Goal: Check status: Check status

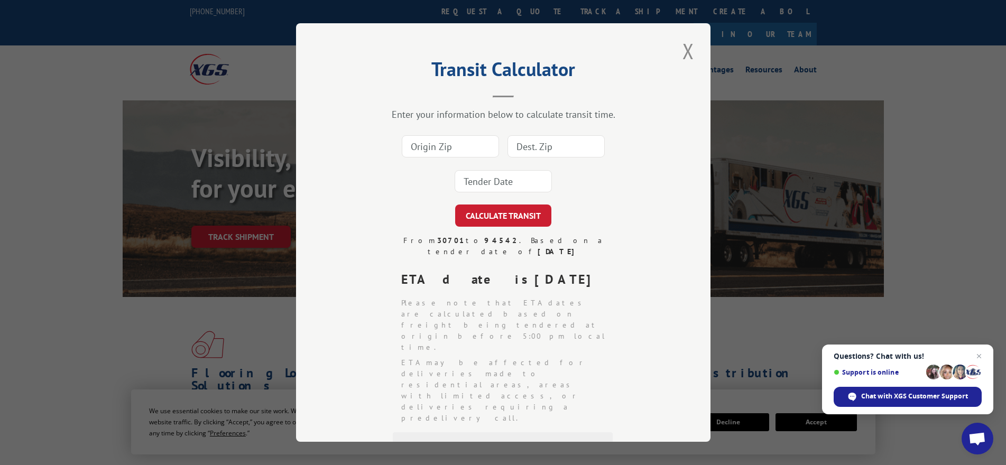
scroll to position [159, 0]
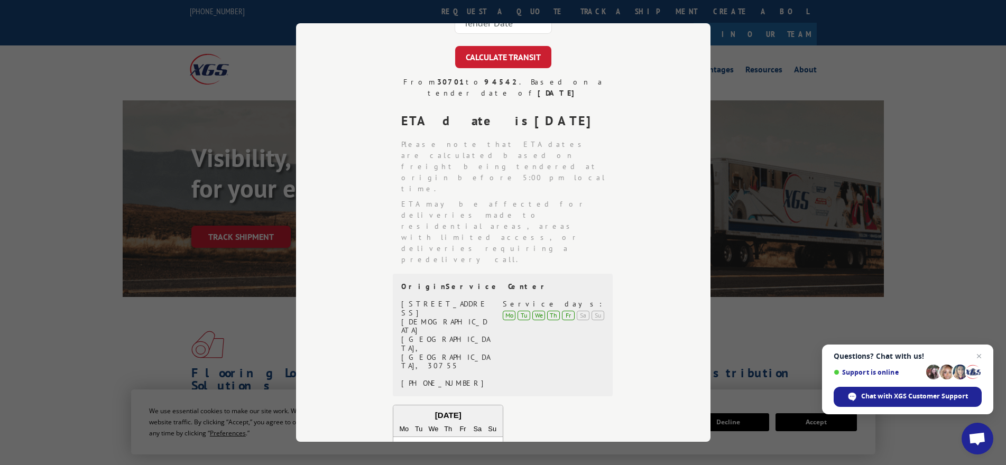
click at [270, 55] on div "Transit Calculator Enter your information below to calculate transit time. CALC…" at bounding box center [503, 232] width 1006 height 465
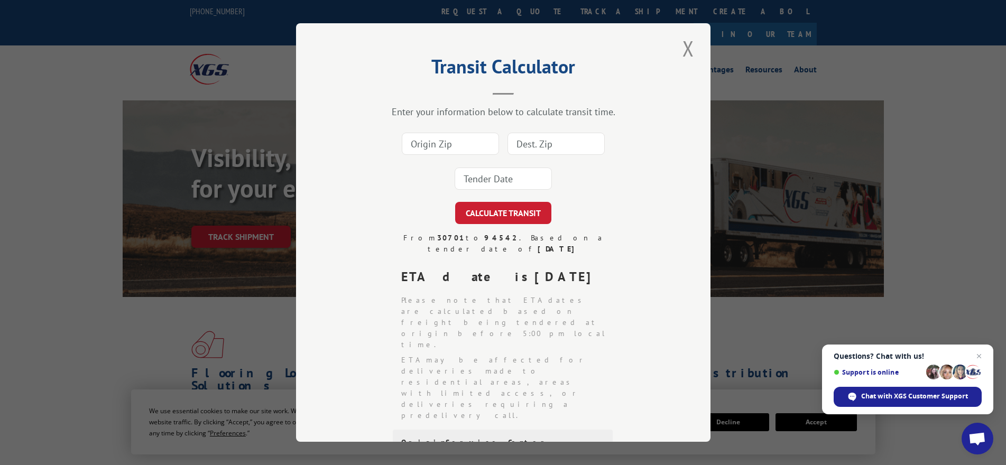
scroll to position [0, 0]
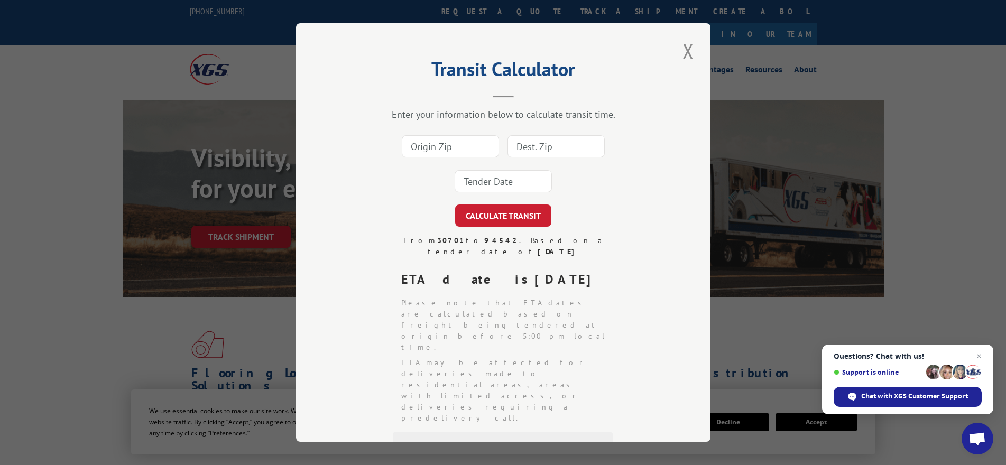
click at [457, 145] on input at bounding box center [450, 146] width 97 height 22
click at [683, 47] on button "Close modal" at bounding box center [688, 50] width 18 height 29
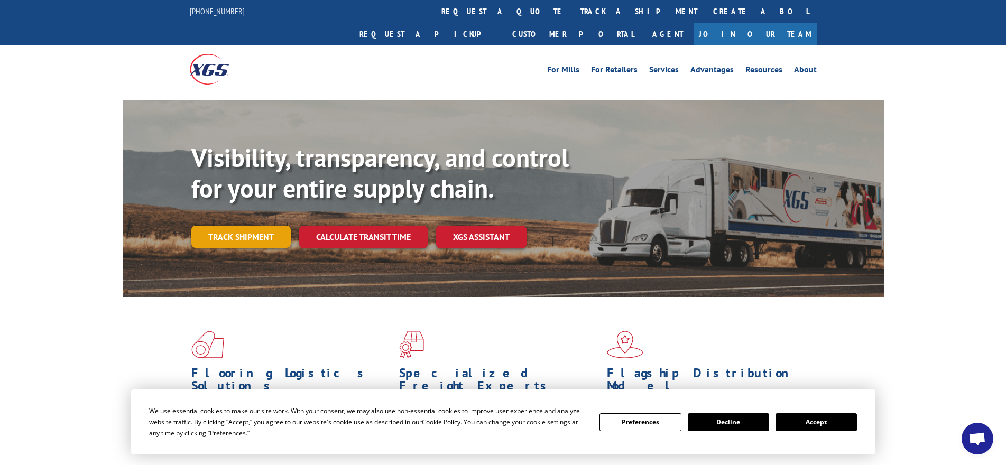
click at [234, 226] on link "Track shipment" at bounding box center [240, 237] width 99 height 22
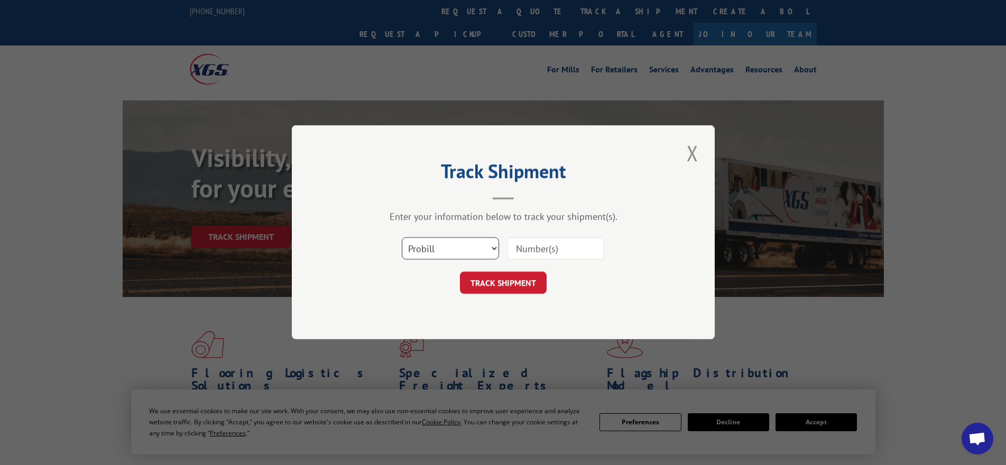
click at [481, 250] on select "Select category... Probill BOL PO" at bounding box center [450, 249] width 97 height 22
select select "bol"
click at [402, 238] on select "Select category... Probill BOL PO" at bounding box center [450, 249] width 97 height 22
click at [526, 247] on input at bounding box center [555, 249] width 97 height 22
paste input "2826686"
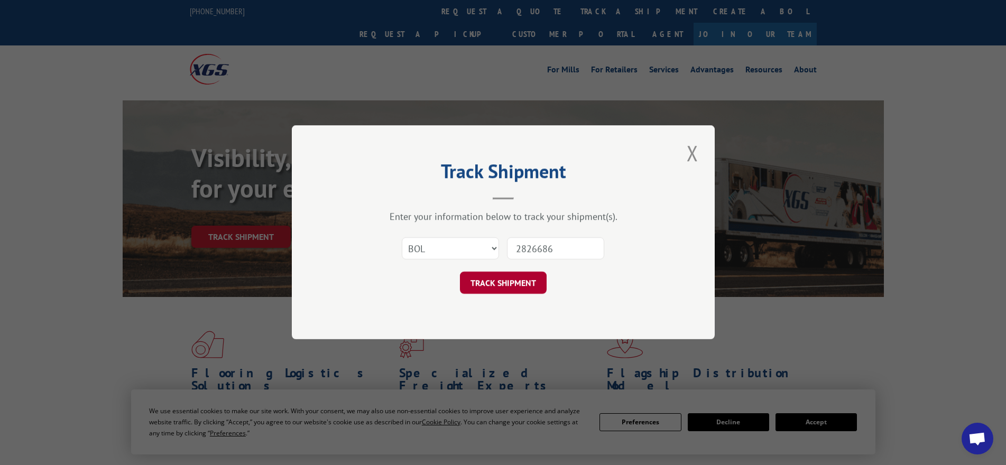
type input "2826686"
click at [519, 286] on button "TRACK SHIPMENT" at bounding box center [503, 283] width 87 height 22
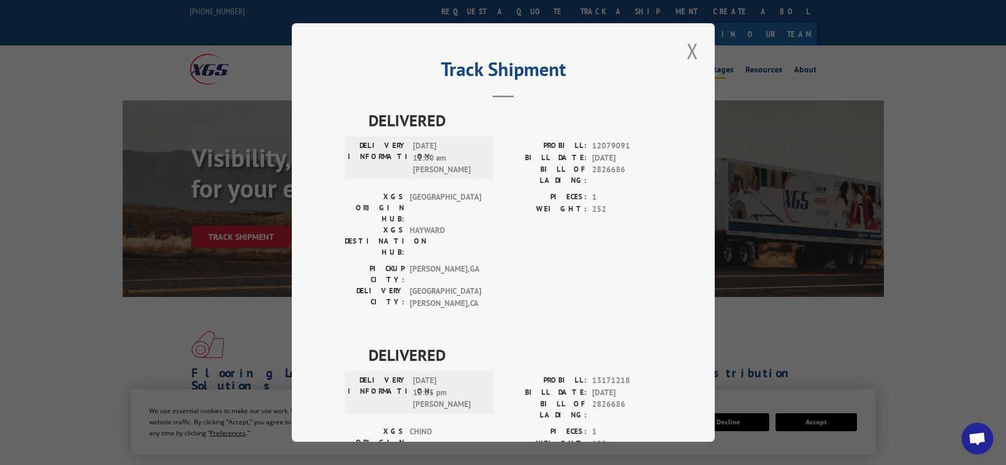
click at [690, 48] on button "Close modal" at bounding box center [692, 50] width 18 height 29
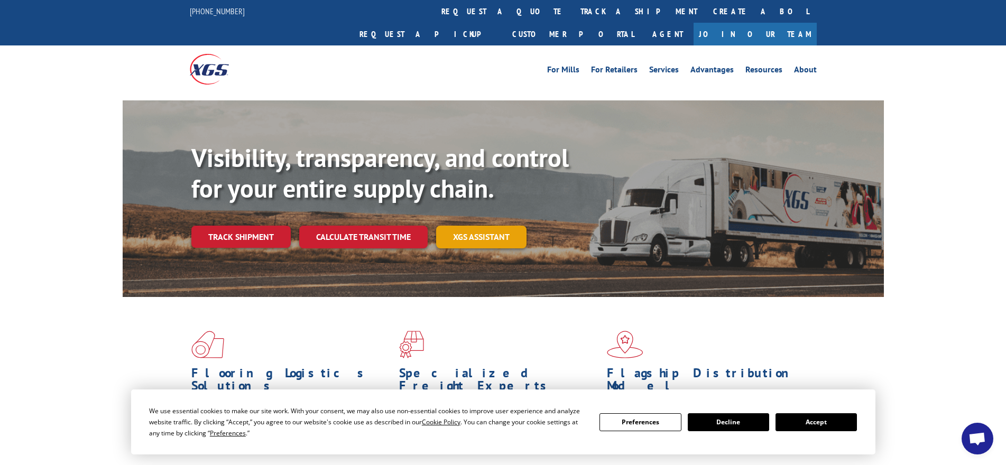
click at [473, 226] on link "XGS ASSISTANT" at bounding box center [481, 237] width 90 height 23
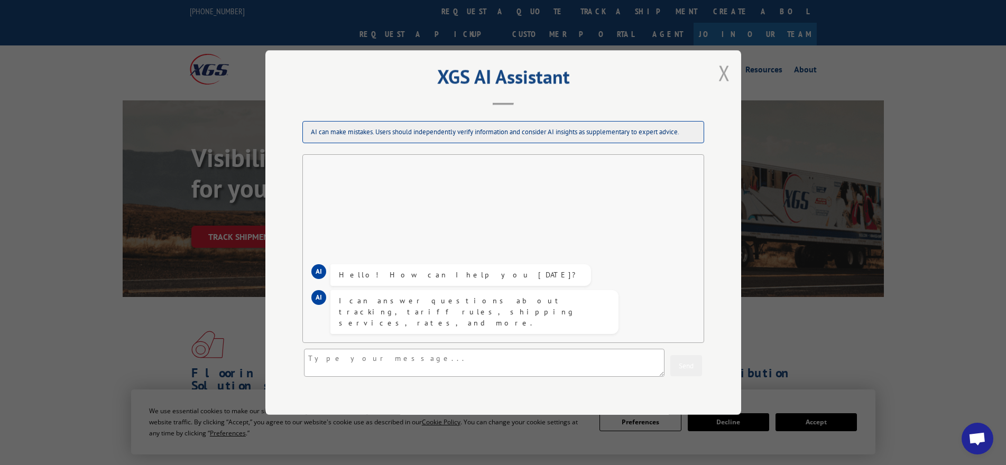
click at [719, 76] on button "Close modal" at bounding box center [724, 72] width 18 height 29
